Goal: Task Accomplishment & Management: Manage account settings

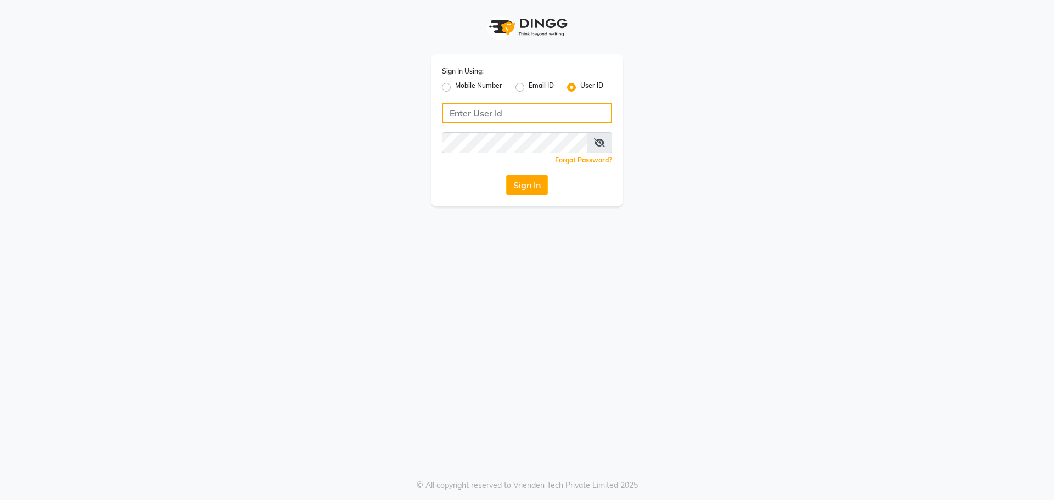
click at [488, 111] on input "Username" at bounding box center [527, 113] width 170 height 21
type input "trimplebabaria"
click at [506, 174] on button "Sign In" at bounding box center [527, 184] width 42 height 21
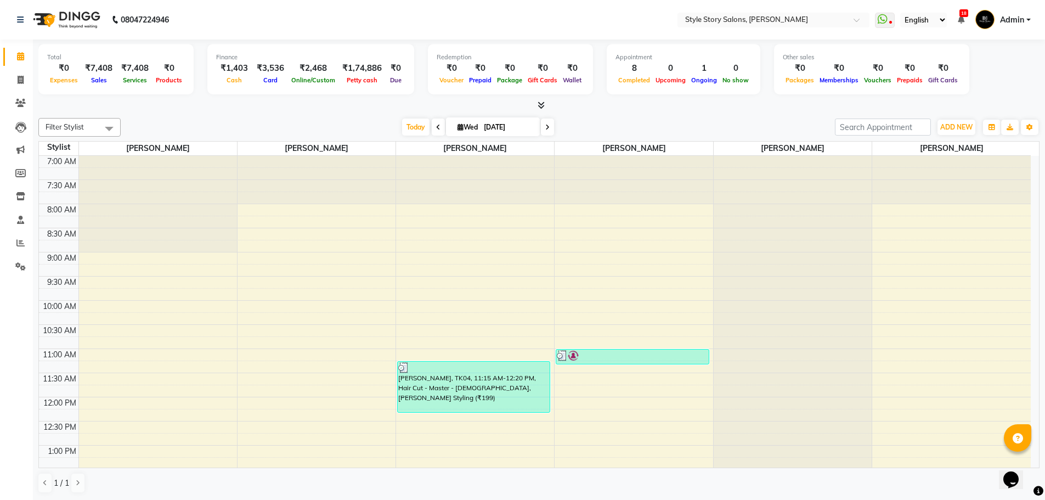
click at [436, 127] on icon at bounding box center [438, 127] width 4 height 7
type input "02-09-2025"
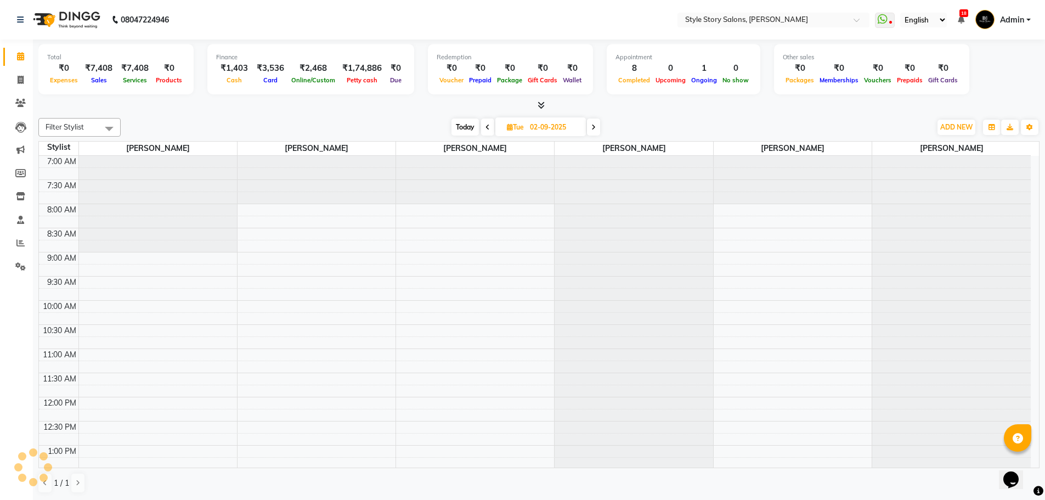
scroll to position [460, 0]
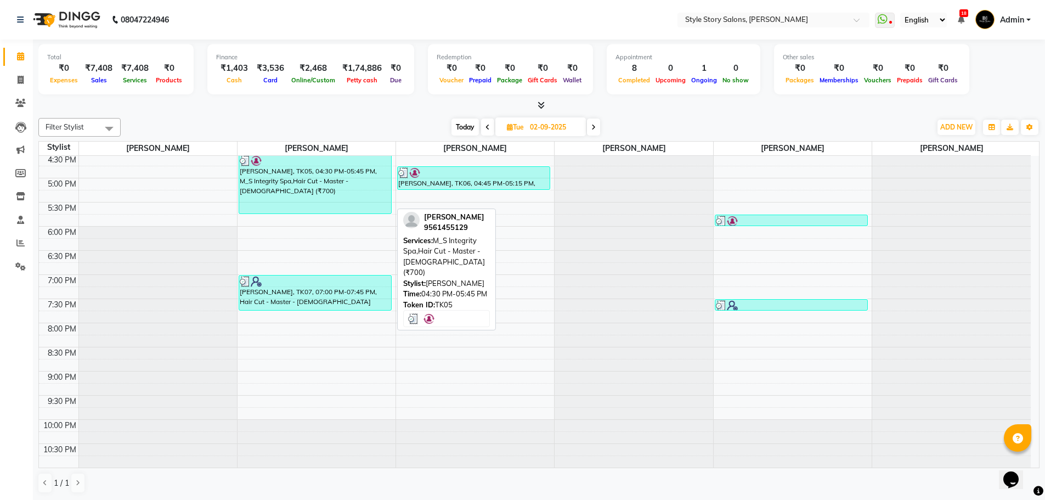
click at [289, 188] on div "[PERSON_NAME], TK05, 04:30 PM-05:45 PM, M_S Integrity Spa,Hair Cut - Master - […" at bounding box center [315, 184] width 152 height 59
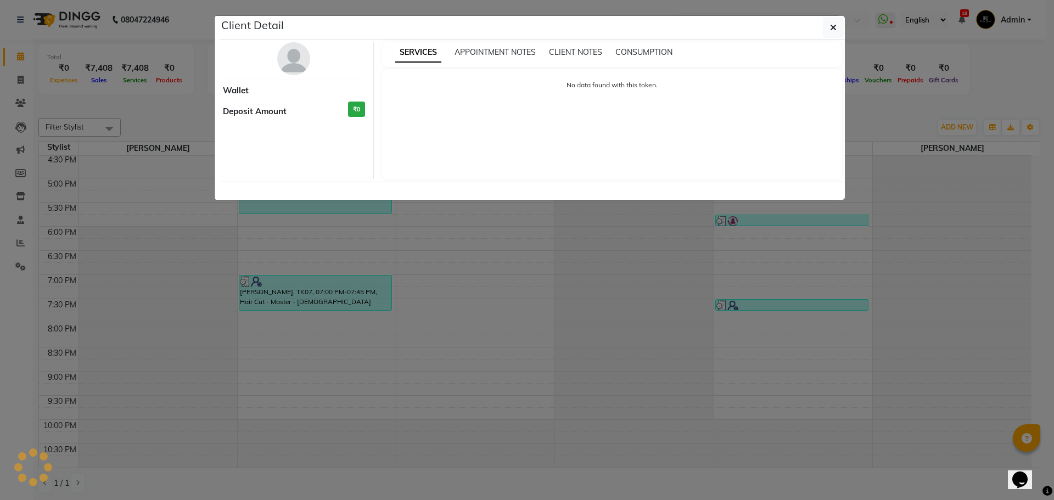
select select "3"
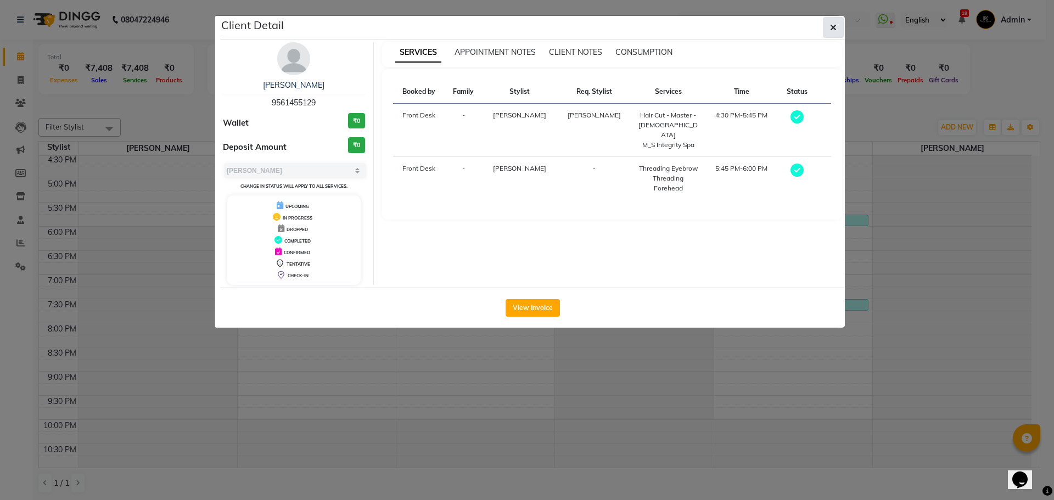
click at [831, 25] on icon "button" at bounding box center [833, 27] width 7 height 9
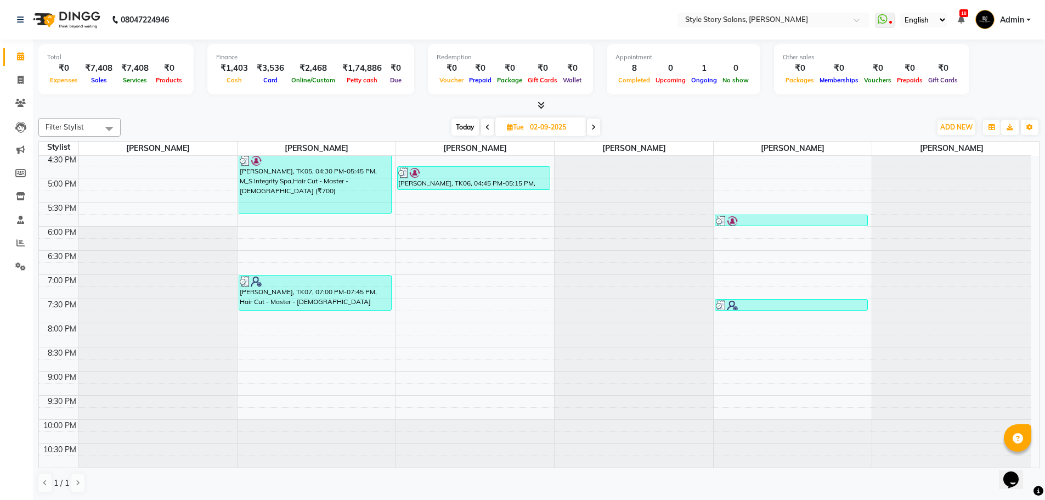
click at [594, 130] on icon at bounding box center [594, 127] width 4 height 7
type input "[DATE]"
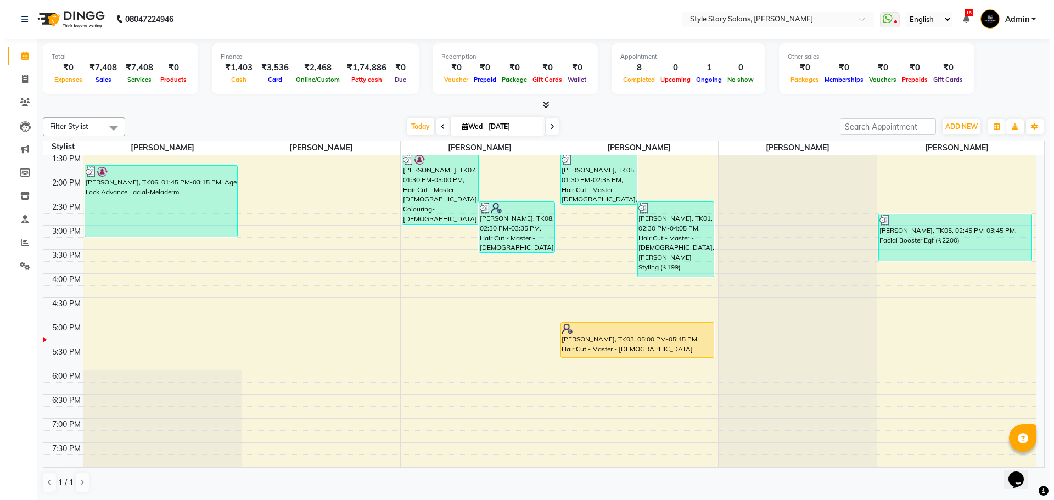
scroll to position [241, 0]
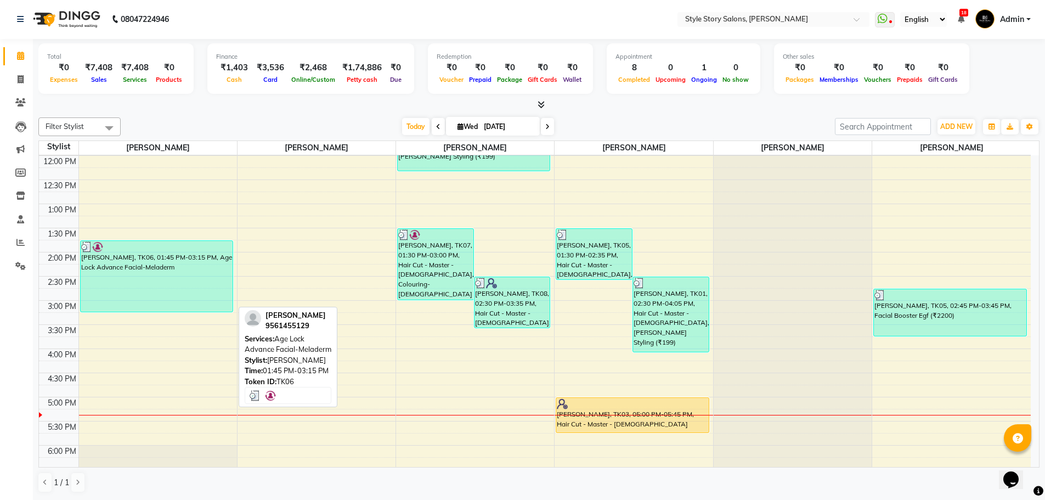
click at [123, 262] on div "[PERSON_NAME], TK06, 01:45 PM-03:15 PM, Age Lock Advance Facial-Meladerm" at bounding box center [157, 276] width 152 height 71
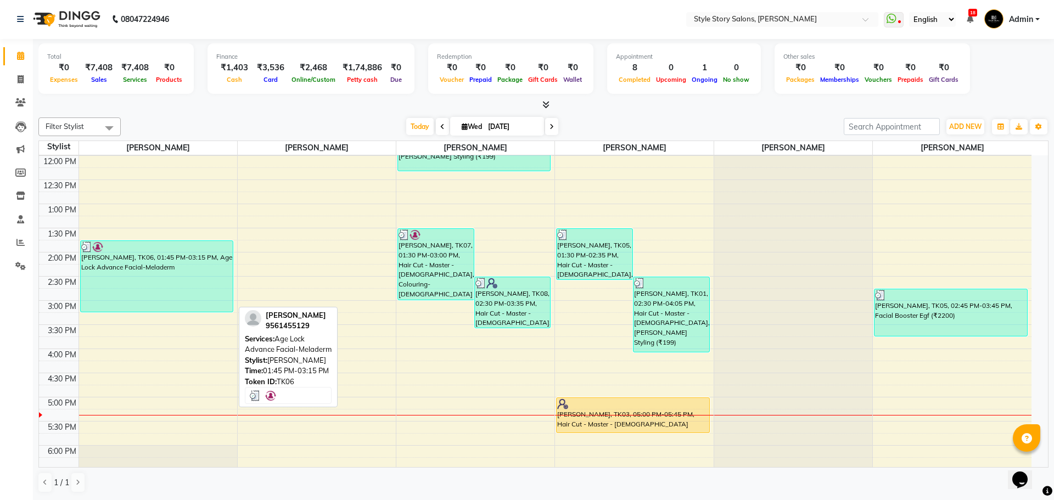
select select "3"
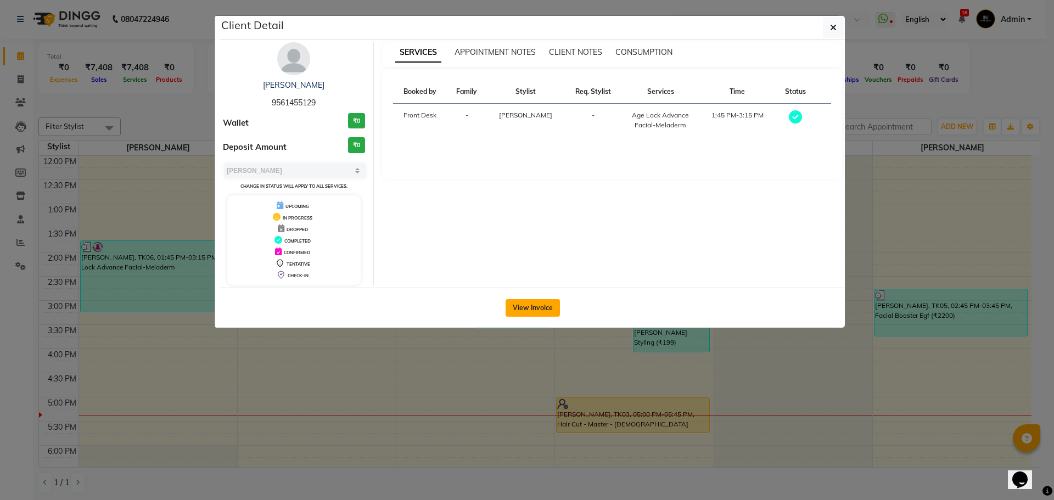
click at [543, 309] on button "View Invoice" at bounding box center [532, 308] width 54 height 18
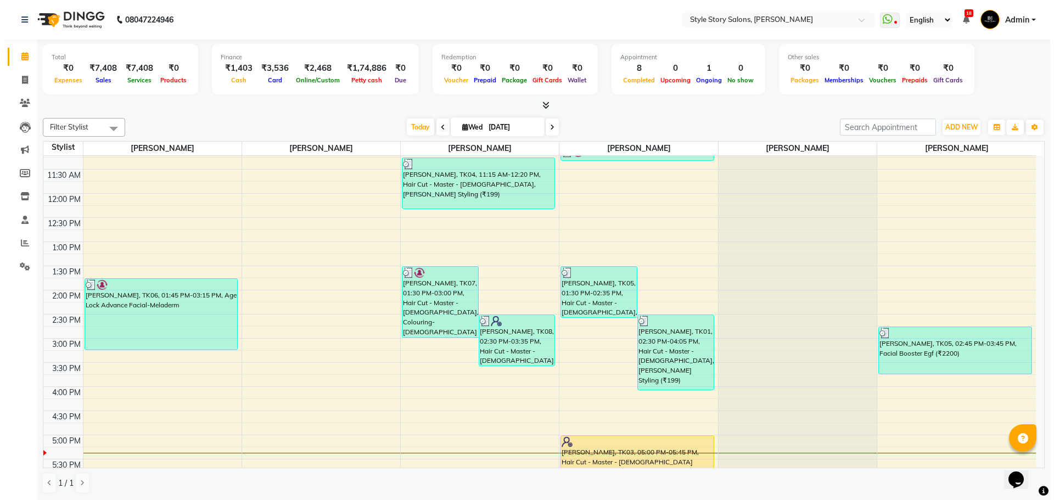
scroll to position [219, 0]
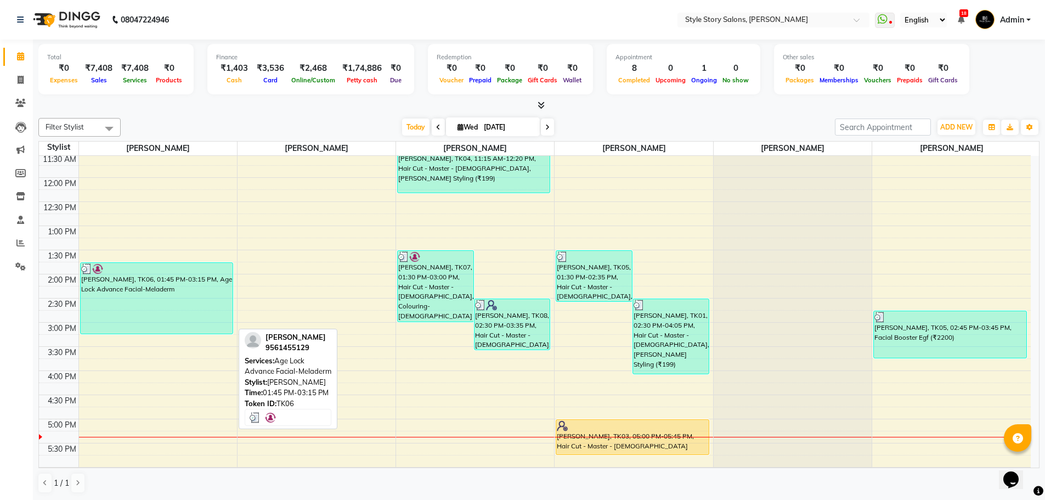
click at [152, 301] on div "[PERSON_NAME], TK06, 01:45 PM-03:15 PM, Age Lock Advance Facial-Meladerm" at bounding box center [157, 298] width 152 height 71
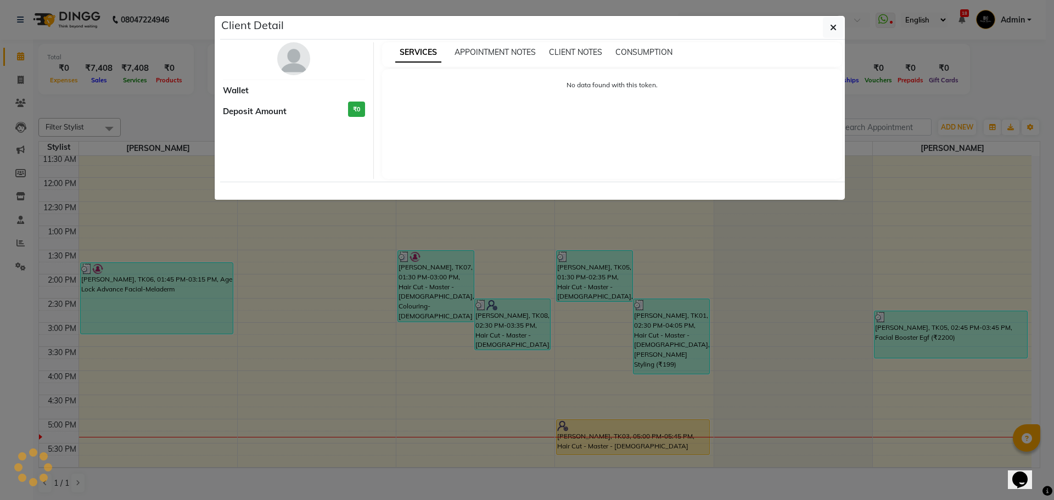
select select "3"
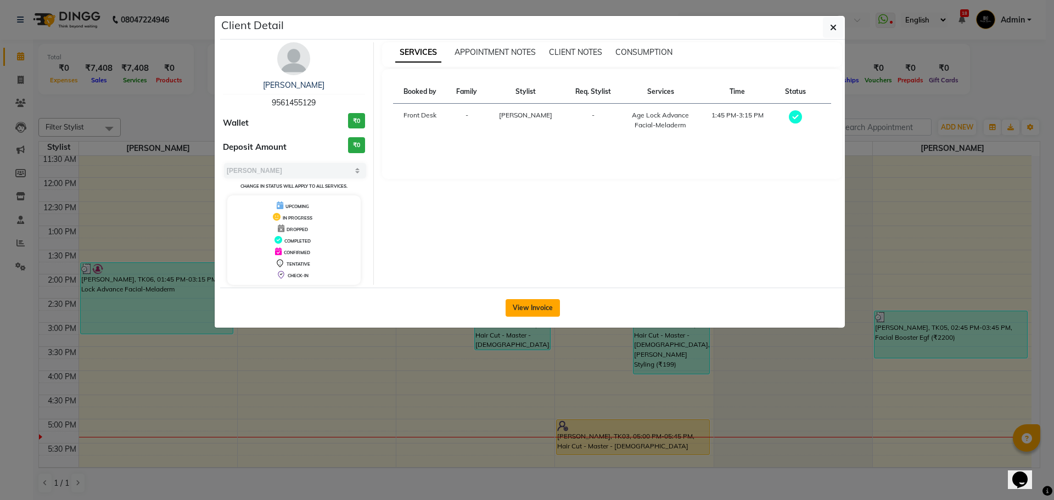
click at [550, 309] on button "View Invoice" at bounding box center [532, 308] width 54 height 18
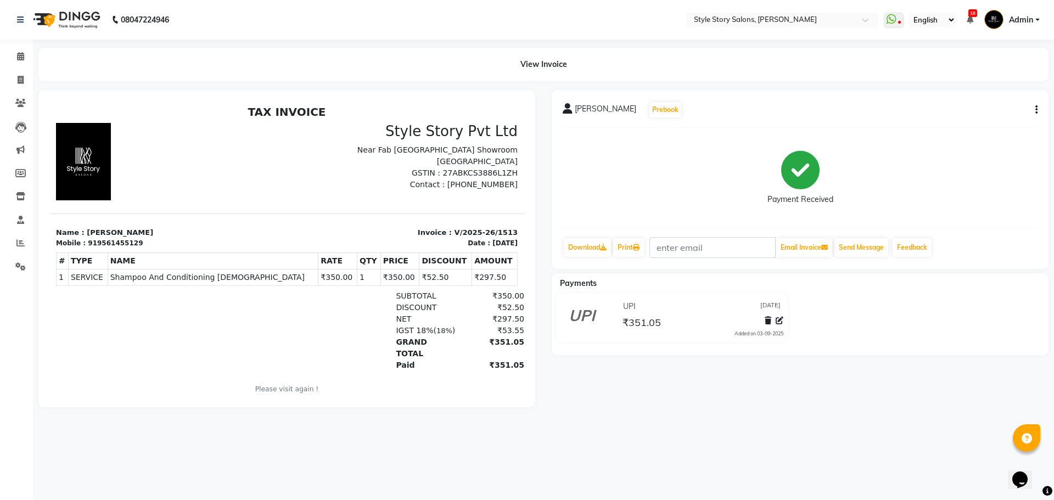
click at [1038, 112] on div "[PERSON_NAME] Prebook Payment Received Download Print Email Invoice Send Messag…" at bounding box center [799, 179] width 497 height 179
click at [1035, 110] on icon "button" at bounding box center [1036, 110] width 2 height 1
click at [1021, 236] on div "[PERSON_NAME] Prebook Payment Received Download Print Email Invoice Send Messag…" at bounding box center [799, 179] width 497 height 179
click at [19, 104] on icon at bounding box center [20, 103] width 10 height 8
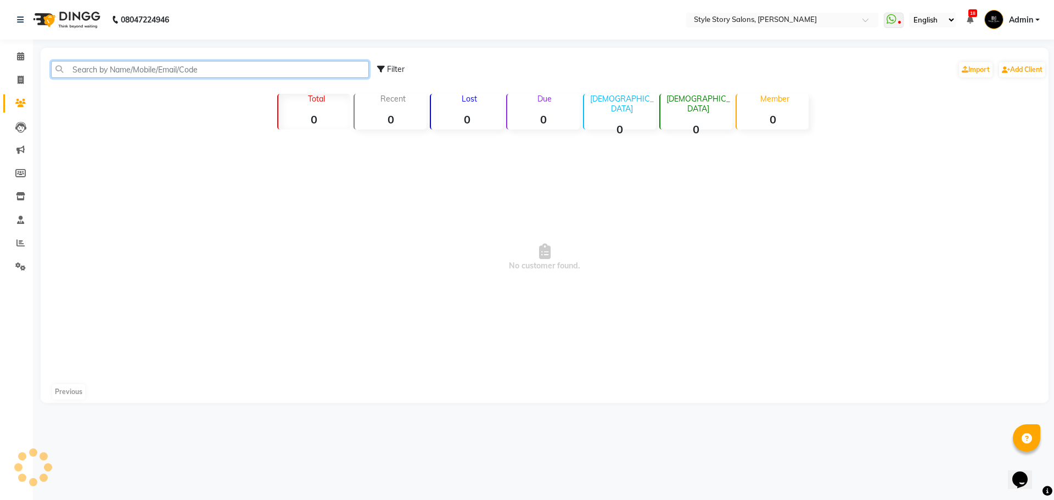
click at [89, 67] on input "text" at bounding box center [210, 69] width 318 height 17
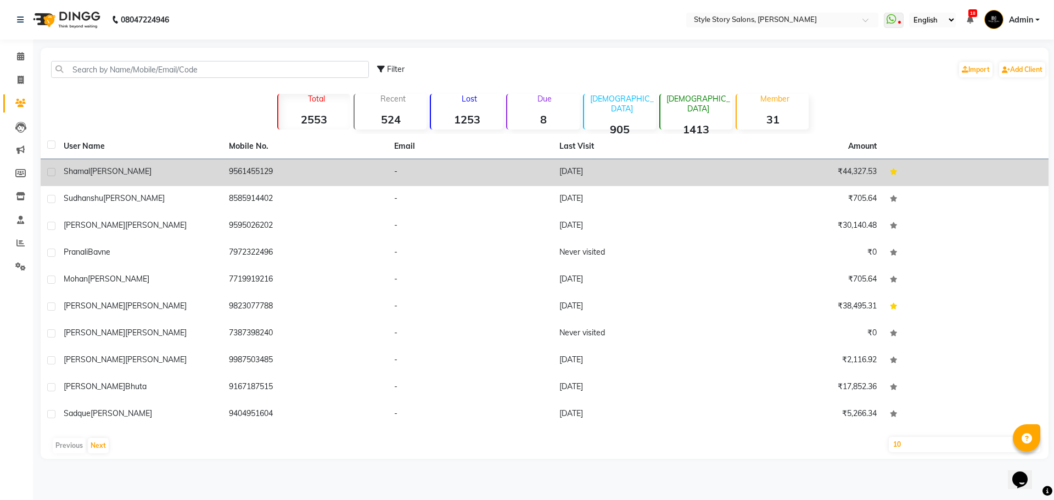
click at [94, 170] on span "[PERSON_NAME]" at bounding box center [120, 171] width 61 height 10
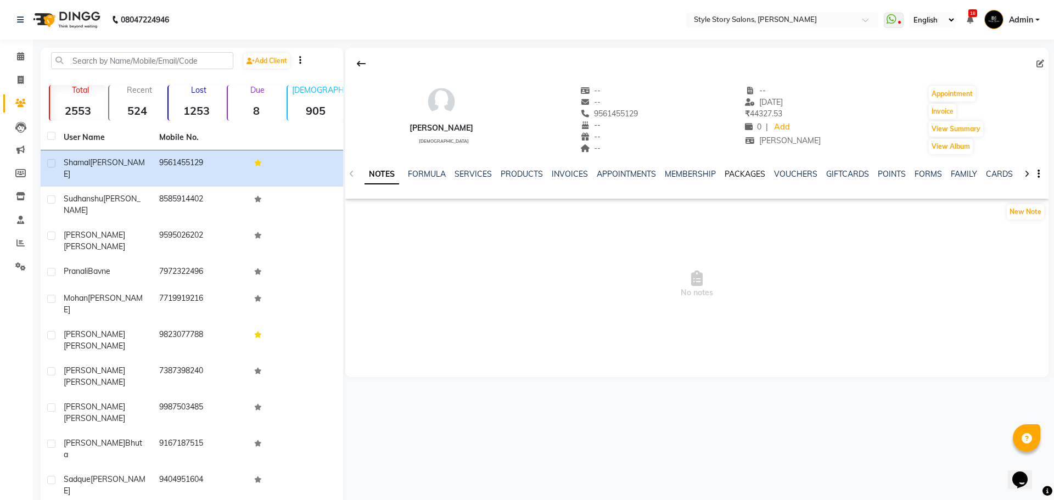
click at [752, 170] on link "PACKAGES" at bounding box center [744, 174] width 41 height 10
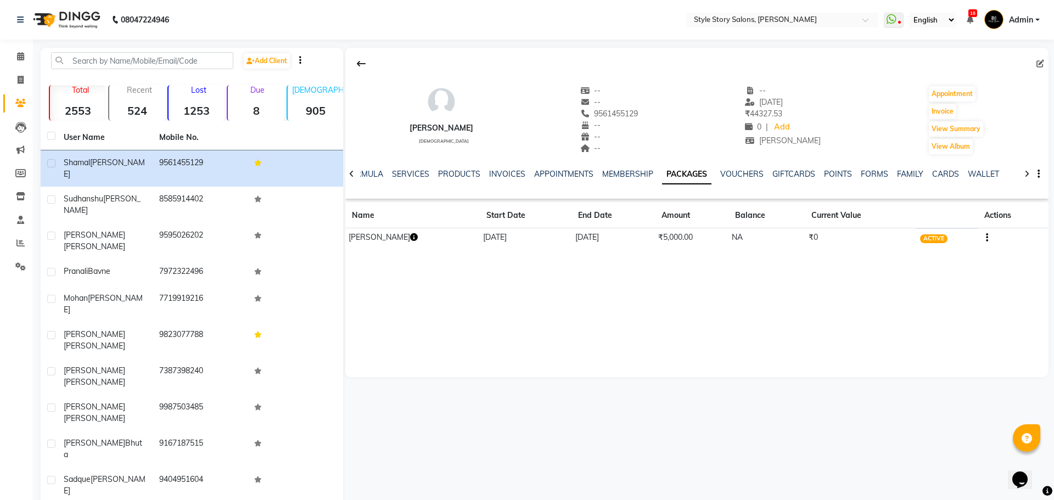
click at [985, 238] on icon "button" at bounding box center [986, 238] width 2 height 1
click at [959, 229] on div "Redemption History" at bounding box center [933, 224] width 72 height 14
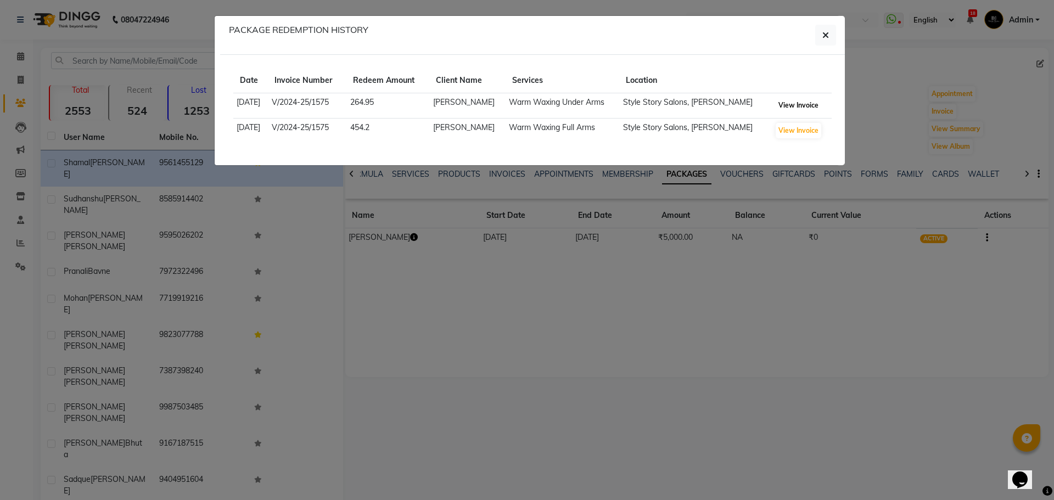
click at [792, 105] on button "View Invoice" at bounding box center [798, 105] width 46 height 15
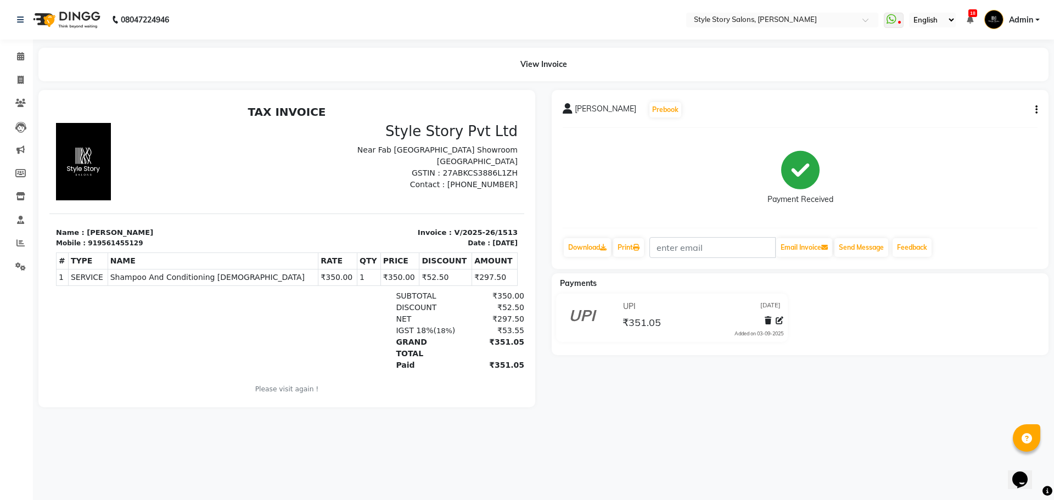
click at [1017, 19] on span "Admin" at bounding box center [1021, 20] width 24 height 12
click at [1004, 80] on link "Sign out" at bounding box center [983, 78] width 100 height 17
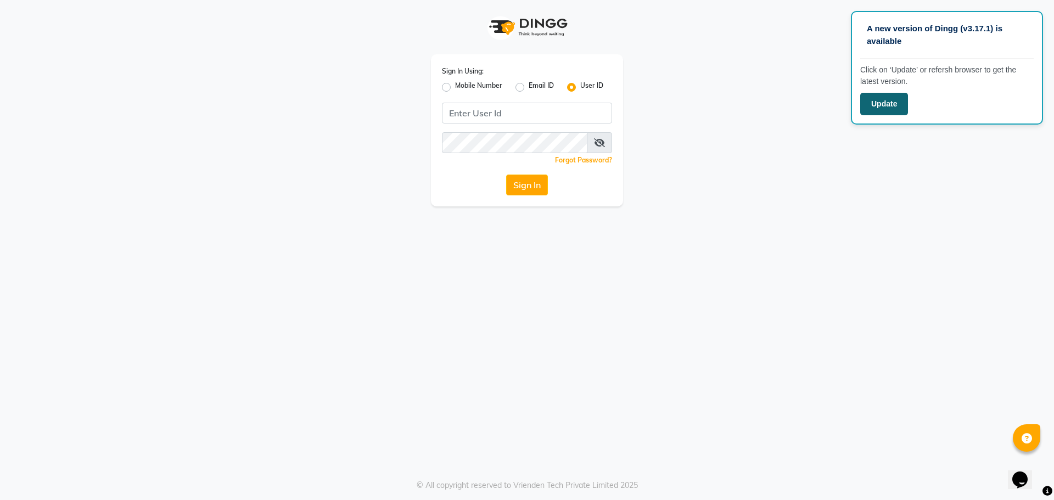
click at [871, 103] on button "Update" at bounding box center [884, 104] width 48 height 22
